Goal: Information Seeking & Learning: Stay updated

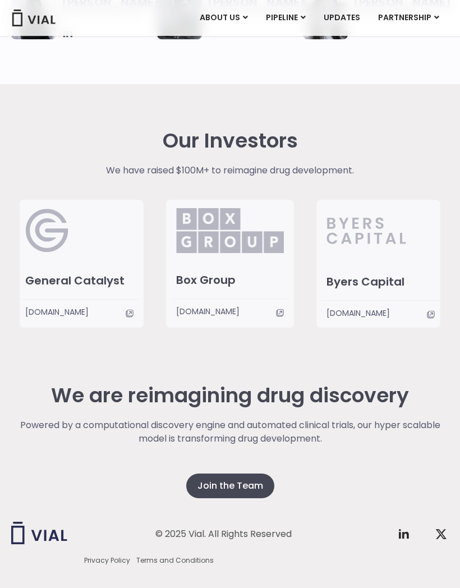
scroll to position [2016, 0]
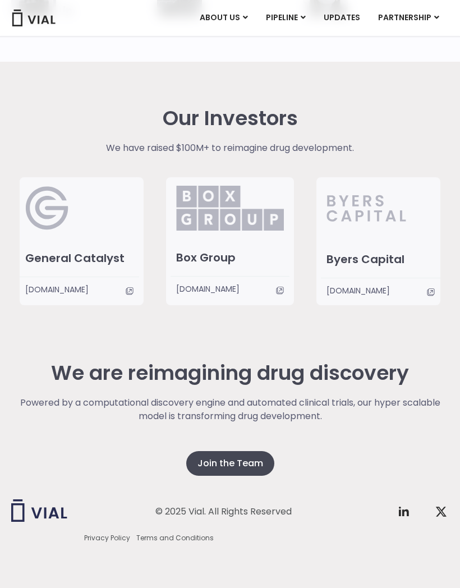
click at [46, 123] on div "Our Investors We have raised $100M+ to reimagine drug development. General Cata…" at bounding box center [230, 206] width 438 height 199
click at [295, 17] on link "PIPELINE" at bounding box center [285, 17] width 57 height 19
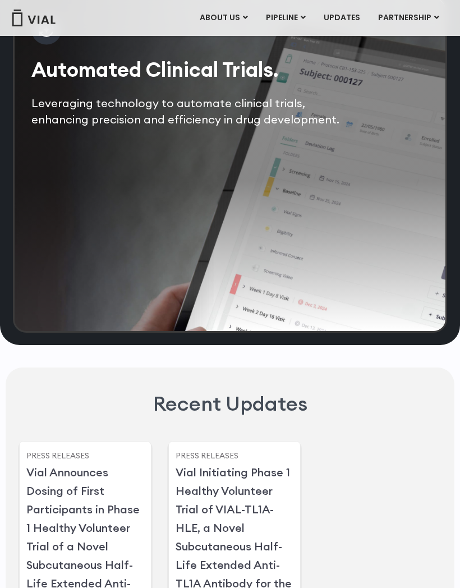
scroll to position [2104, 0]
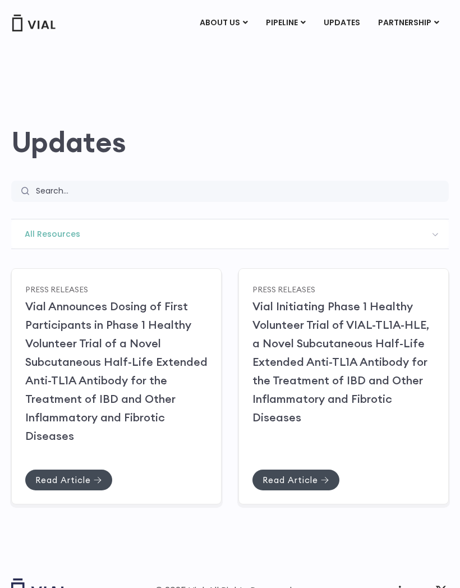
click at [243, 52] on link "ABOUT US" at bounding box center [244, 50] width 98 height 17
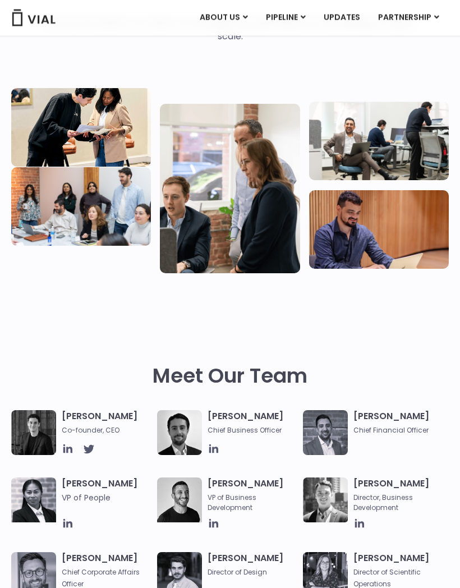
scroll to position [154, 0]
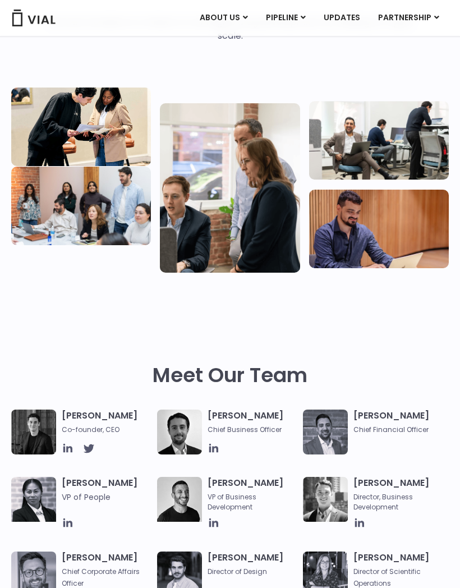
click at [347, 423] on img at bounding box center [325, 432] width 45 height 45
click at [338, 423] on img at bounding box center [325, 432] width 45 height 45
click at [382, 406] on div "Meet Our Team" at bounding box center [230, 387] width 438 height 46
click at [388, 410] on h3 "Samir Meghji Chief Financial Officer" at bounding box center [399, 422] width 90 height 25
click at [352, 16] on link "UPDATES" at bounding box center [342, 17] width 54 height 19
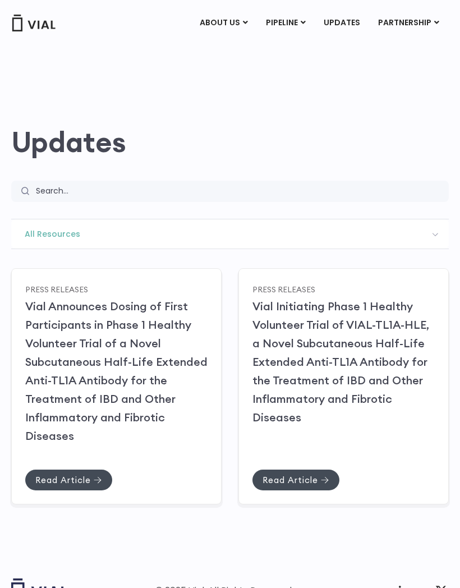
click at [347, 17] on link "UPDATES" at bounding box center [342, 22] width 54 height 19
click at [244, 43] on link "ABOUT US" at bounding box center [244, 50] width 98 height 17
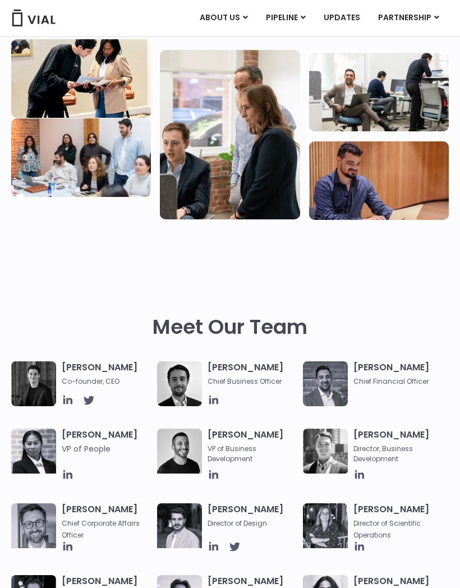
scroll to position [259, 0]
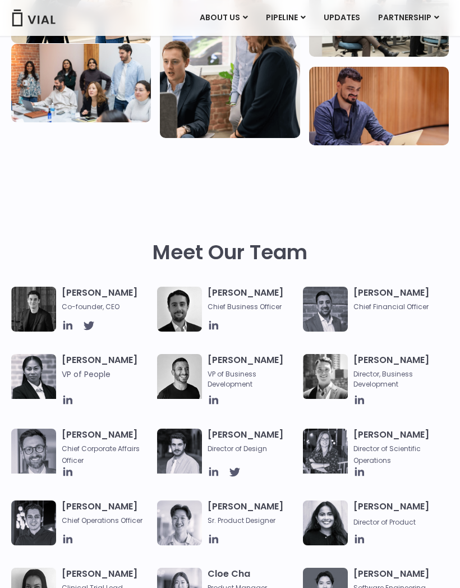
click at [26, 15] on img at bounding box center [33, 18] width 45 height 17
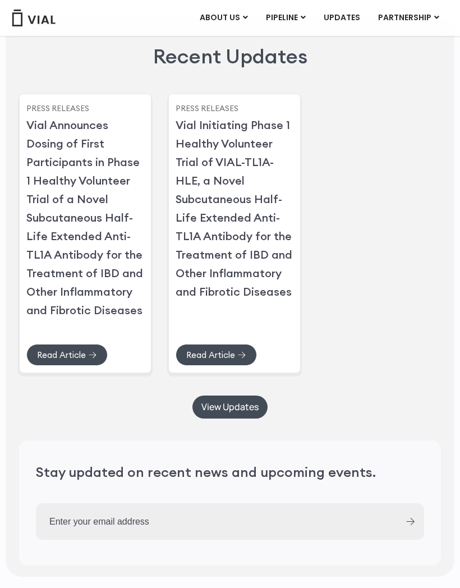
scroll to position [2449, 0]
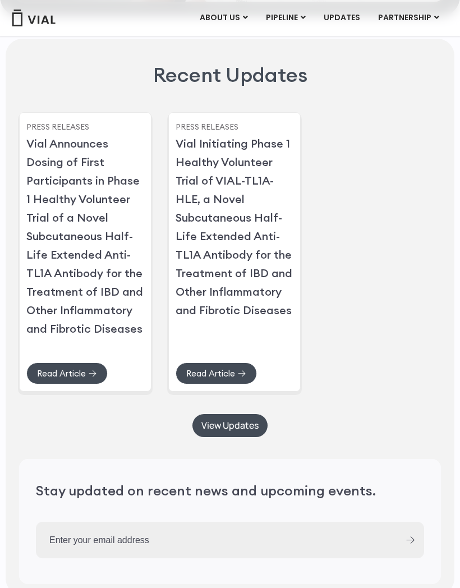
click at [50, 231] on link "Vial Announces Dosing of First Participants in Phase 1 Healthy Volunteer Trial …" at bounding box center [84, 235] width 117 height 199
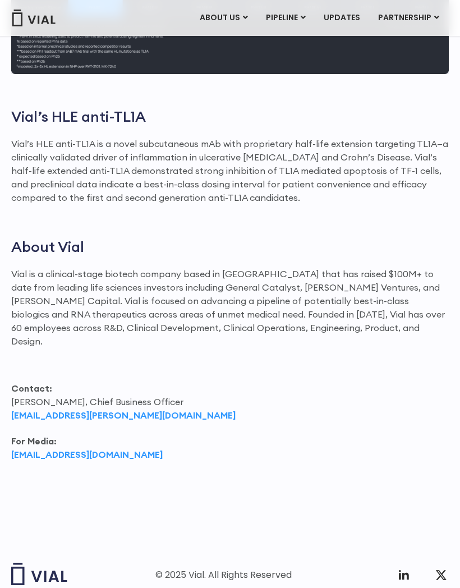
scroll to position [1164, 0]
